Goal: Task Accomplishment & Management: Complete application form

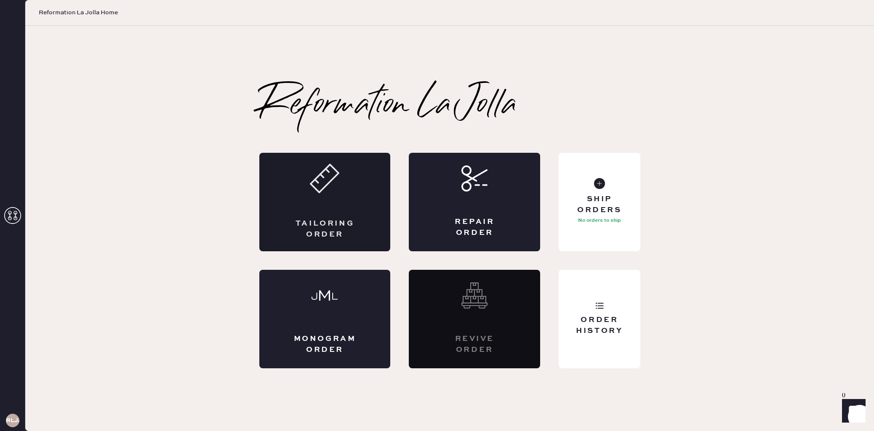
click at [305, 220] on div "Tailoring Order" at bounding box center [325, 228] width 64 height 21
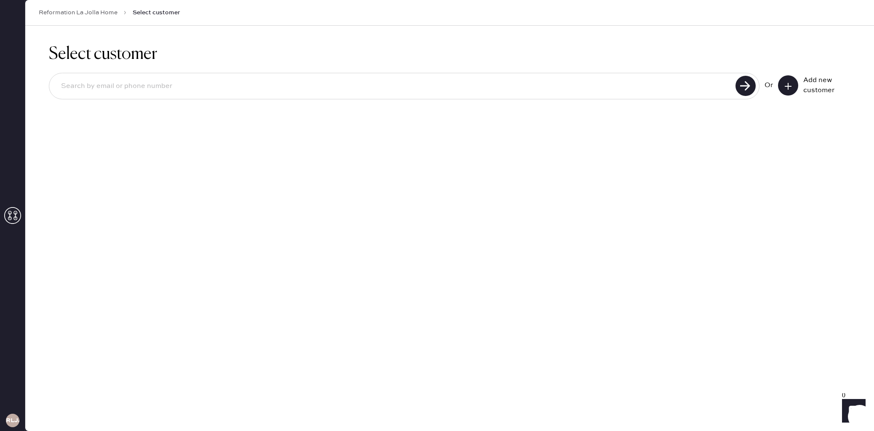
click at [796, 88] on button at bounding box center [788, 85] width 20 height 20
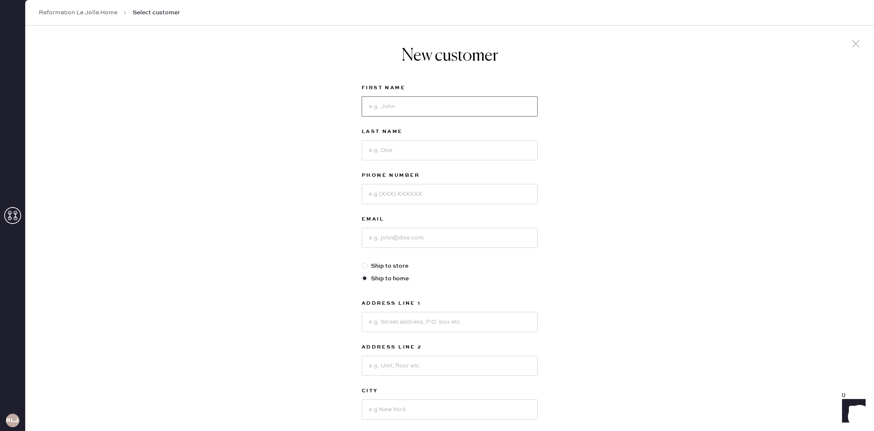
click at [471, 104] on input at bounding box center [450, 106] width 176 height 20
type input "Melody"
click at [433, 152] on input at bounding box center [450, 150] width 176 height 20
type input "Cloud"
click at [444, 196] on input at bounding box center [450, 194] width 176 height 20
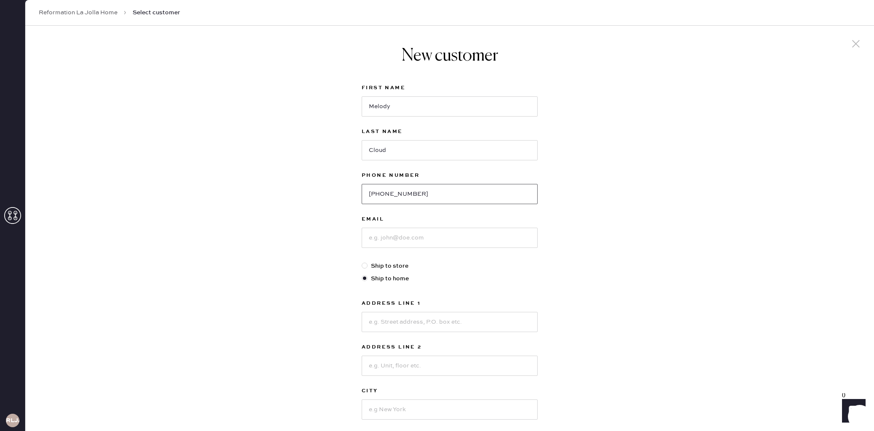
type input "[PHONE_NUMBER]"
click at [449, 237] on input at bounding box center [450, 238] width 176 height 20
type input "[EMAIL_ADDRESS][DOMAIN_NAME]"
click at [469, 272] on div "First Name [PERSON_NAME] Last Name Cloud Phone Number [PHONE_NUMBER] Email [EMA…" at bounding box center [450, 287] width 176 height 411
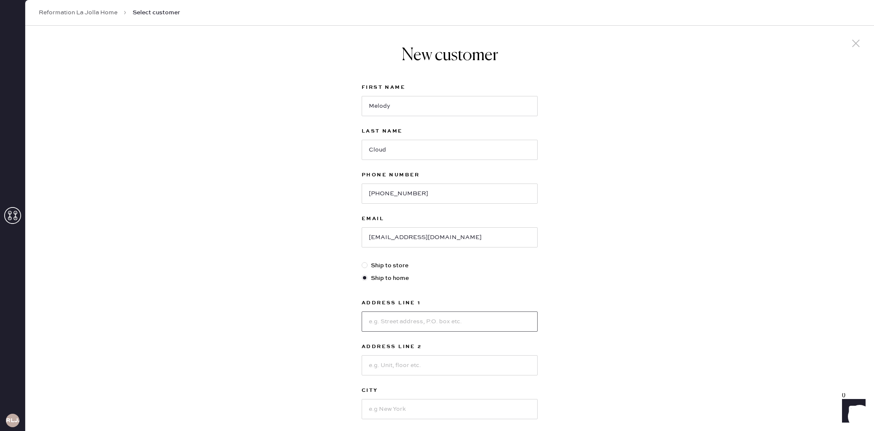
click at [400, 327] on input at bounding box center [450, 321] width 176 height 20
type input "[STREET_ADDRESS]"
click at [400, 368] on input at bounding box center [450, 365] width 176 height 20
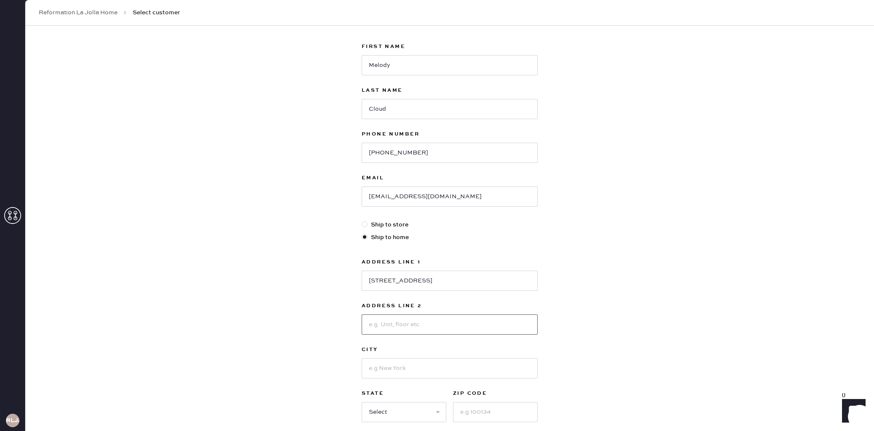
scroll to position [58, 0]
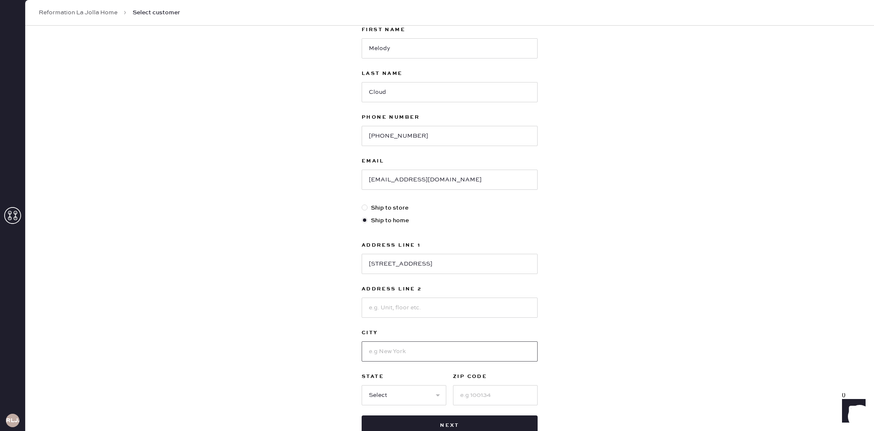
click at [392, 356] on input at bounding box center [450, 351] width 176 height 20
type input "La Jolla"
click at [389, 389] on select "Select AK AL AR AZ CA CO CT [GEOGRAPHIC_DATA] DE FL [GEOGRAPHIC_DATA] HI [GEOGR…" at bounding box center [404, 395] width 85 height 20
select select "CA"
click at [481, 393] on input at bounding box center [495, 395] width 85 height 20
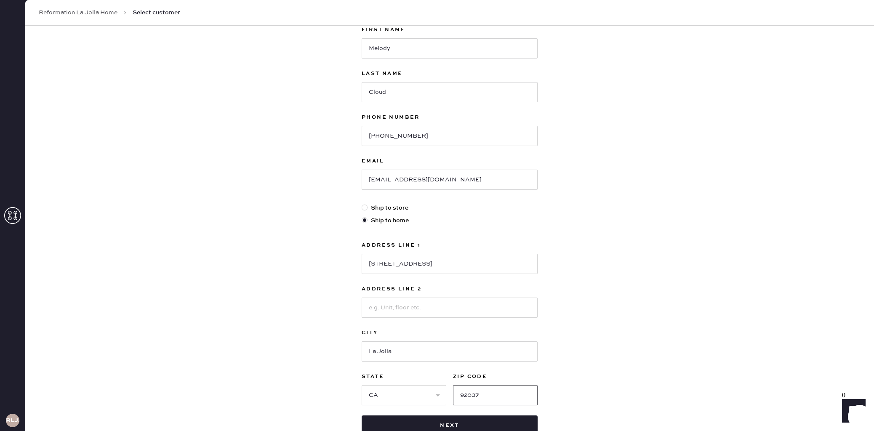
type input "92037"
click at [622, 393] on div "New customer First Name [PERSON_NAME] Last Name Cloud Phone Number [PHONE_NUMBE…" at bounding box center [449, 229] width 848 height 522
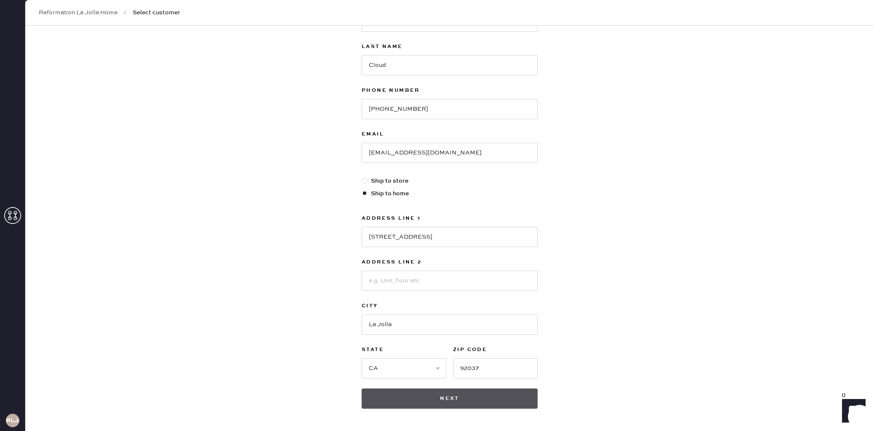
click at [511, 404] on button "Next" at bounding box center [450, 398] width 176 height 20
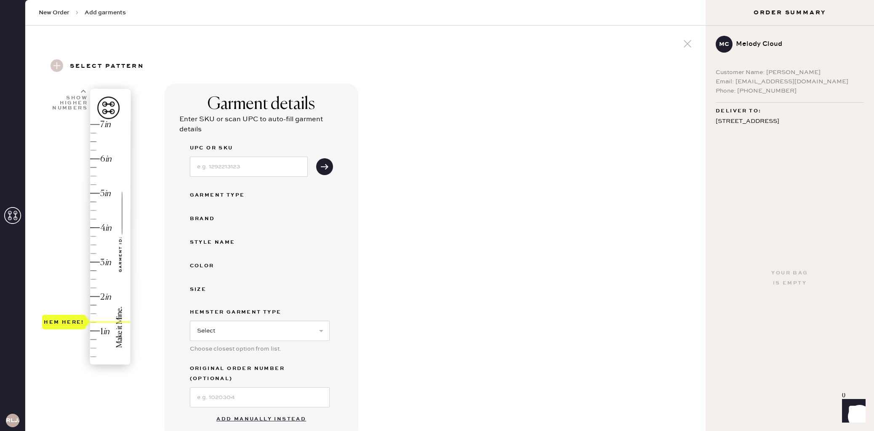
drag, startPoint x: 76, startPoint y: 359, endPoint x: 82, endPoint y: 317, distance: 42.0
click at [82, 317] on div "Hem here!" at bounding box center [64, 322] width 40 height 10
drag, startPoint x: 76, startPoint y: 321, endPoint x: 85, endPoint y: 278, distance: 43.7
click at [85, 278] on div "Hem here!" at bounding box center [64, 279] width 44 height 15
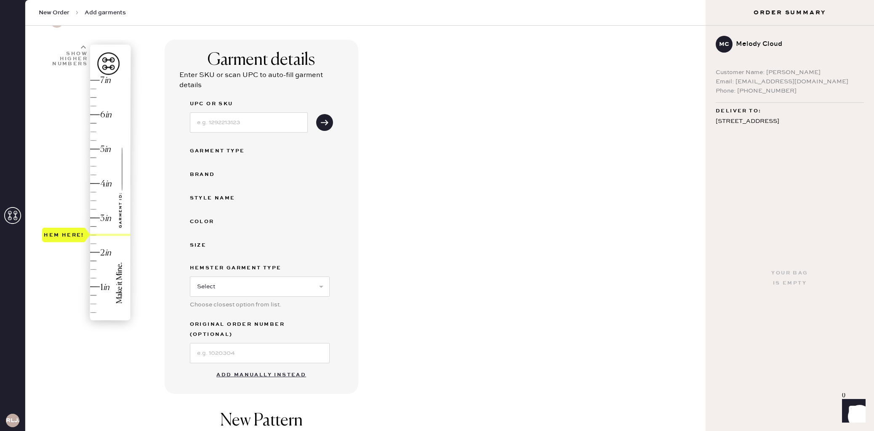
click at [288, 367] on button "Add manually instead" at bounding box center [261, 375] width 100 height 17
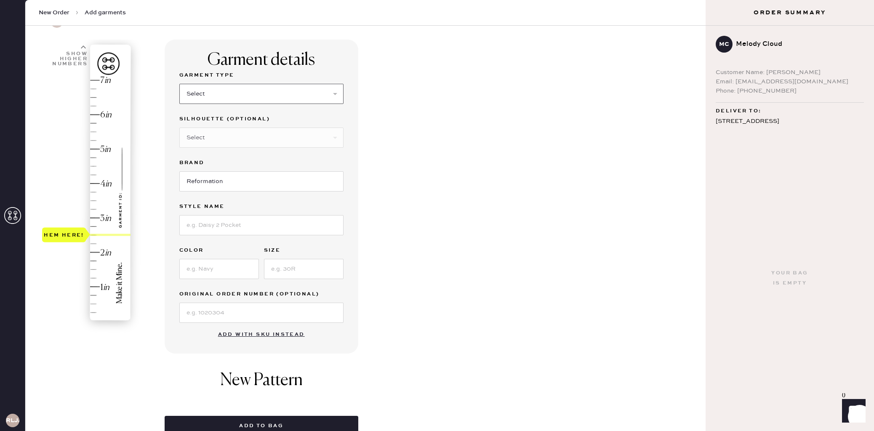
click at [211, 90] on select "Select Basic Skirt Jeans Leggings Pants Shorts Basic Sleeved Dress Basic Sleeve…" at bounding box center [261, 94] width 164 height 20
select select "6"
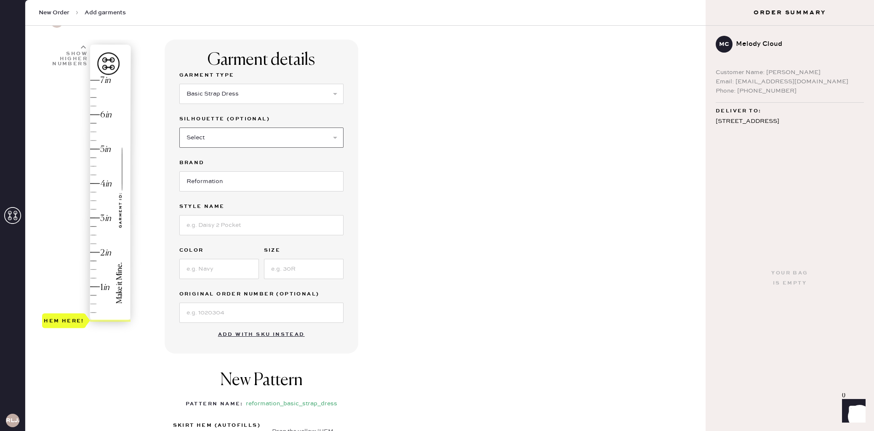
click at [242, 143] on select "Select Maxi Dress Midi Dress Mini Dress Other" at bounding box center [261, 138] width 164 height 20
select select "39"
click at [237, 230] on input at bounding box center [261, 225] width 164 height 20
type input "[PERSON_NAME] silk dress"
click at [215, 272] on input at bounding box center [219, 269] width 80 height 20
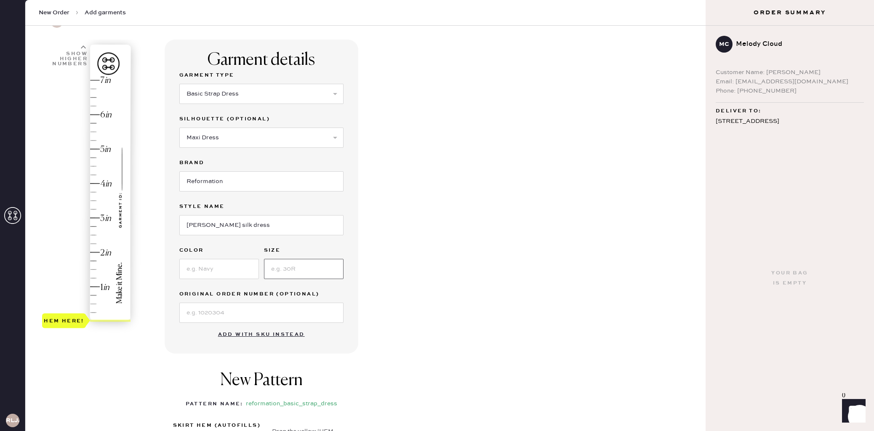
click at [291, 272] on input at bounding box center [304, 269] width 80 height 20
type input "size 0"
click at [240, 269] on input at bounding box center [219, 269] width 80 height 20
type input "Honey glow"
type input "2.5"
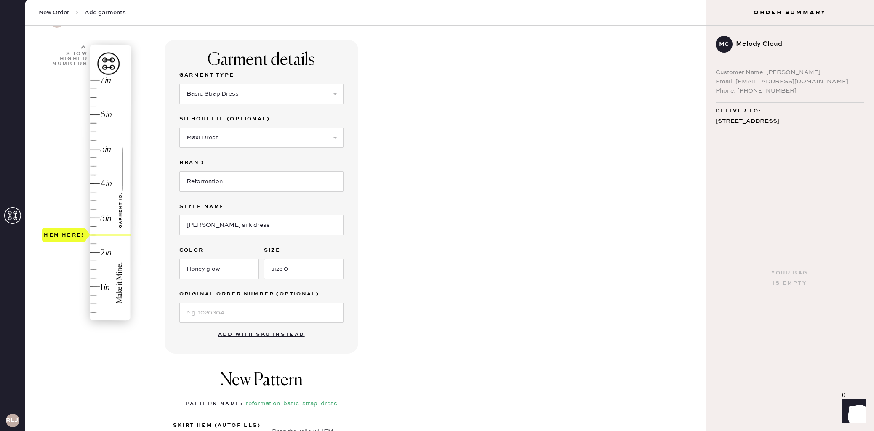
drag, startPoint x: 67, startPoint y: 314, endPoint x: 85, endPoint y: 239, distance: 76.2
click at [84, 238] on div "Hem here!" at bounding box center [64, 235] width 44 height 15
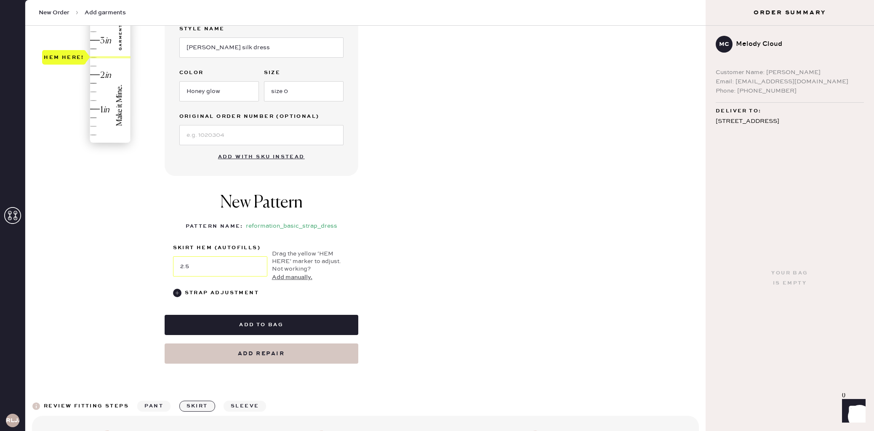
scroll to position [229, 0]
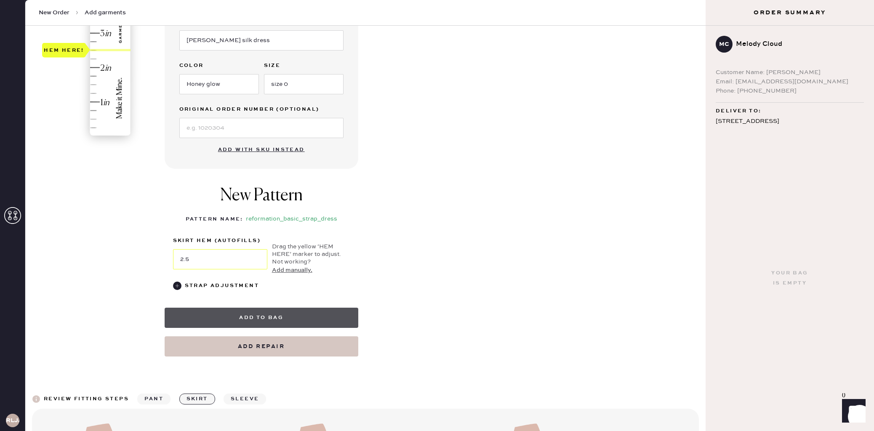
click at [323, 320] on button "Add to bag" at bounding box center [262, 318] width 194 height 20
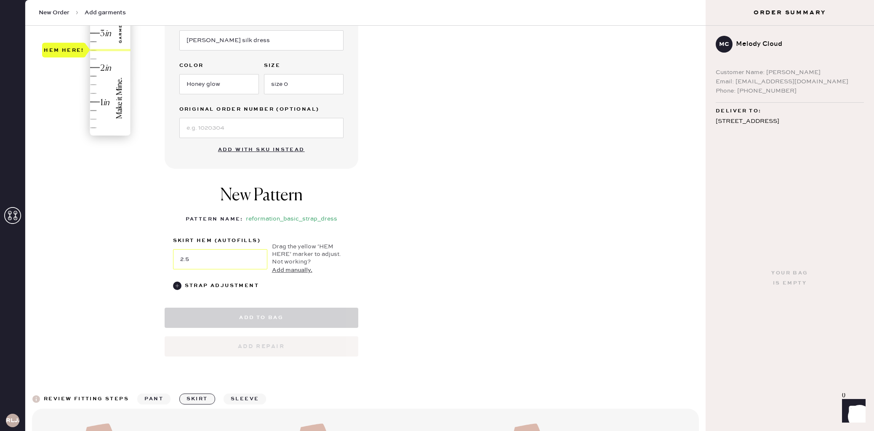
select select "6"
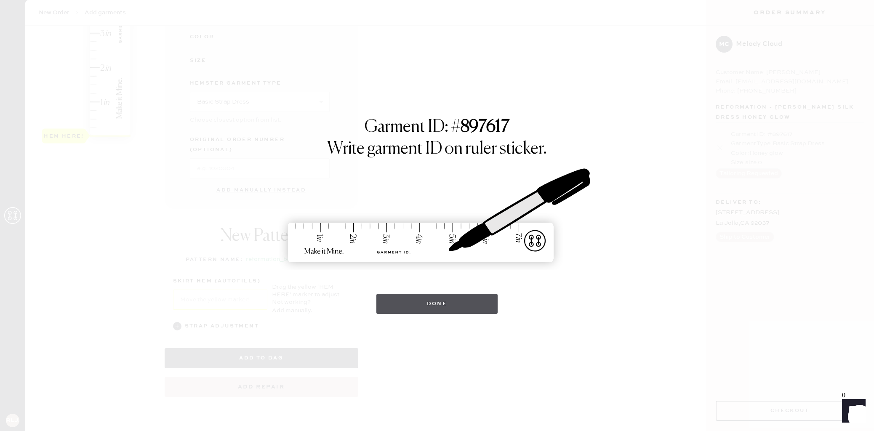
click at [463, 311] on button "Done" at bounding box center [437, 304] width 122 height 20
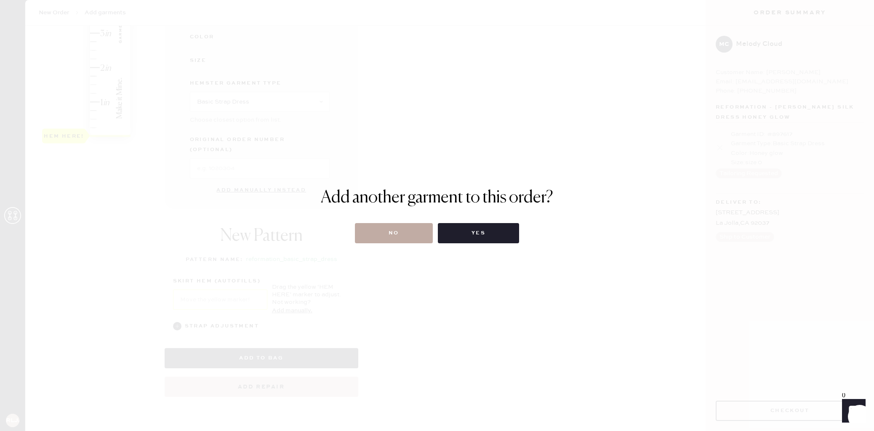
click at [390, 234] on button "No" at bounding box center [394, 233] width 78 height 20
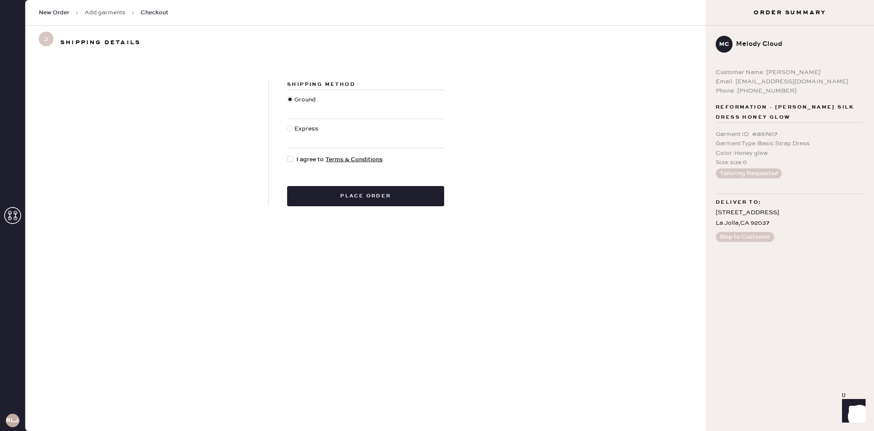
click at [293, 160] on div at bounding box center [291, 159] width 9 height 9
click at [287, 155] on input "I agree to Terms & Conditions" at bounding box center [287, 155] width 0 height 0
checkbox input "true"
click at [325, 205] on button "Place order" at bounding box center [365, 196] width 157 height 20
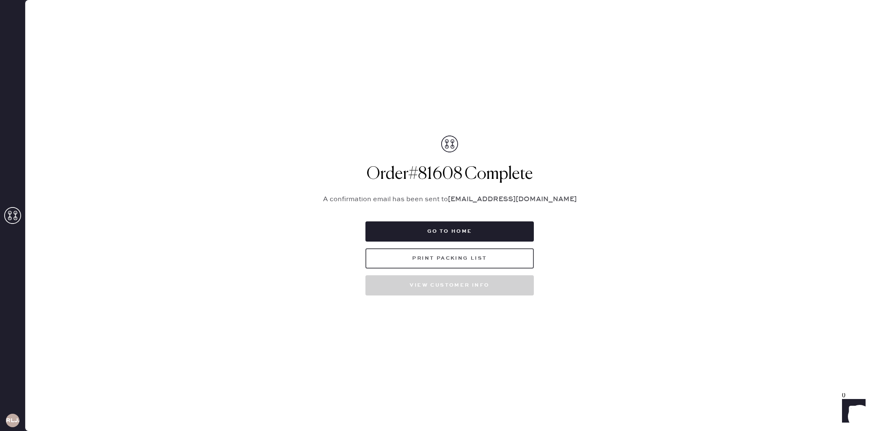
click at [506, 258] on button "Print Packing List" at bounding box center [449, 258] width 168 height 20
click at [15, 217] on use at bounding box center [12, 215] width 17 height 17
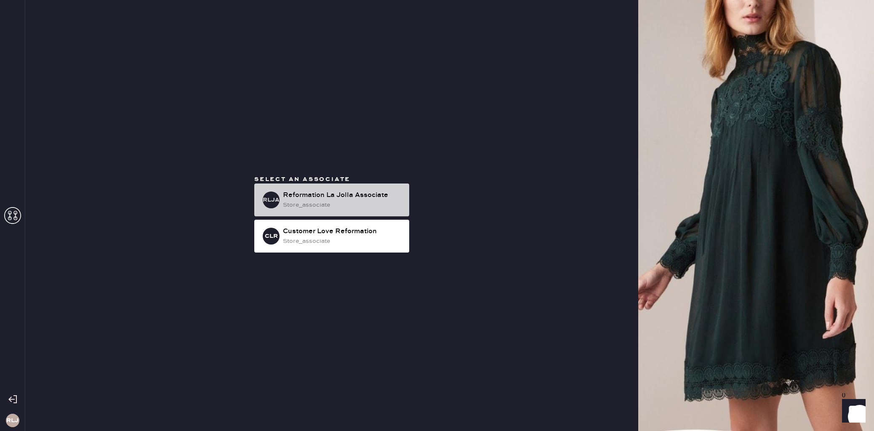
click at [362, 201] on div "store_associate" at bounding box center [343, 204] width 120 height 9
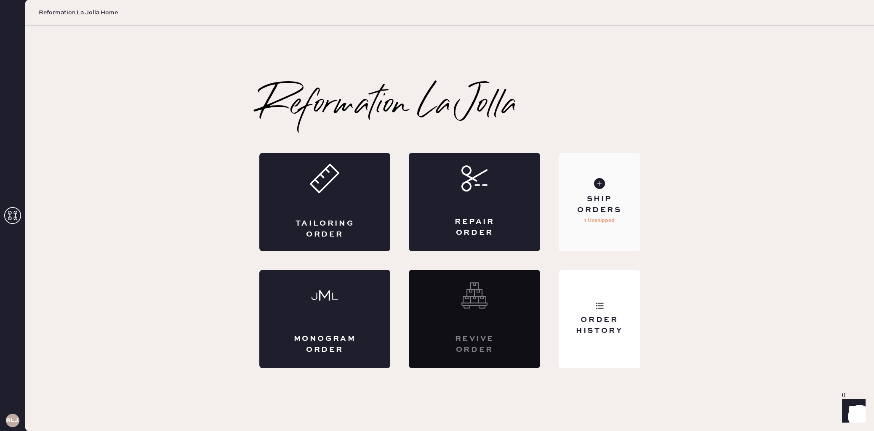
click at [586, 210] on div "Ship Orders" at bounding box center [599, 204] width 68 height 21
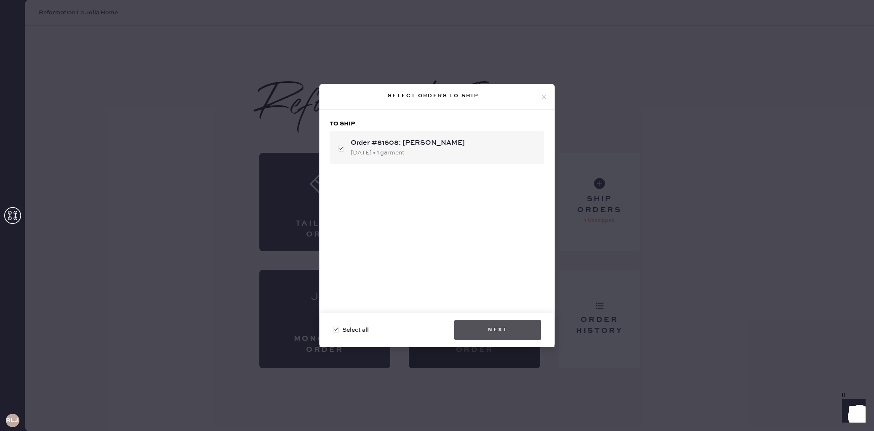
click at [498, 333] on button "Next" at bounding box center [497, 330] width 87 height 20
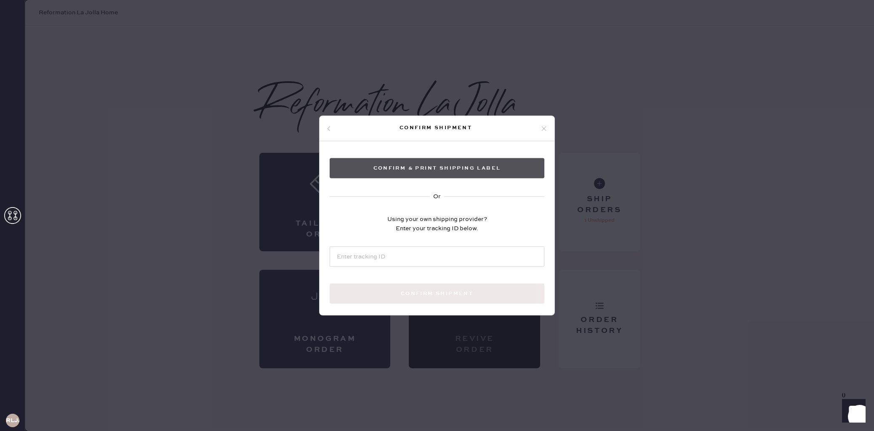
click at [475, 170] on button "Confirm & Print shipping label" at bounding box center [437, 168] width 215 height 20
